Goal: Task Accomplishment & Management: Manage account settings

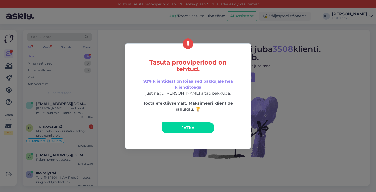
click at [190, 125] on span "Jätka" at bounding box center [188, 127] width 13 height 5
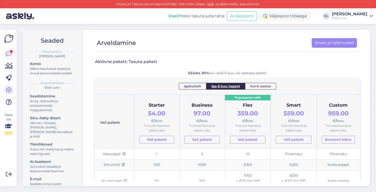
click at [10, 51] on div at bounding box center [11, 51] width 3 height 3
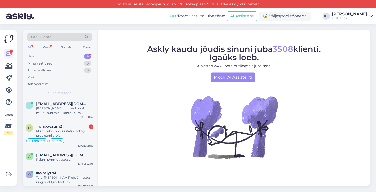
click at [71, 55] on div "Uus 4" at bounding box center [60, 56] width 66 height 7
click at [63, 109] on div "[PERSON_NAME] mitmel korral on muutunud minu konto 1 euro [PERSON_NAME] mõlemal…" at bounding box center [64, 110] width 57 height 9
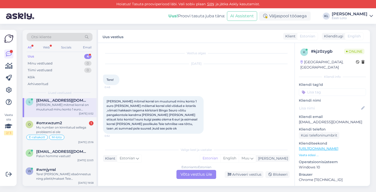
scroll to position [3, 0]
click at [66, 150] on span "[EMAIL_ADDRESS][DOMAIN_NAME]" at bounding box center [62, 152] width 52 height 5
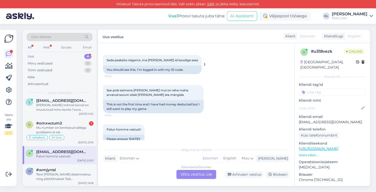
scroll to position [441, 0]
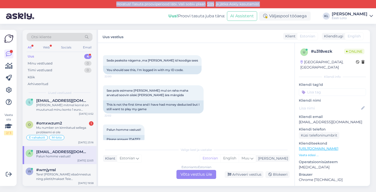
drag, startPoint x: 264, startPoint y: 6, endPoint x: 112, endPoint y: 2, distance: 152.7
click at [112, 2] on div "Hoiatus! Tasuta prooviperiood läbi. Vali sobiv plaan SIIN ja jätka Askly kasuta…" at bounding box center [188, 4] width 376 height 8
copy div "Hoiatus! Tasuta prooviperiood läbi. Vali sobiv plaan SIIN ja jätka Askly kasuta…"
